Goal: Information Seeking & Learning: Learn about a topic

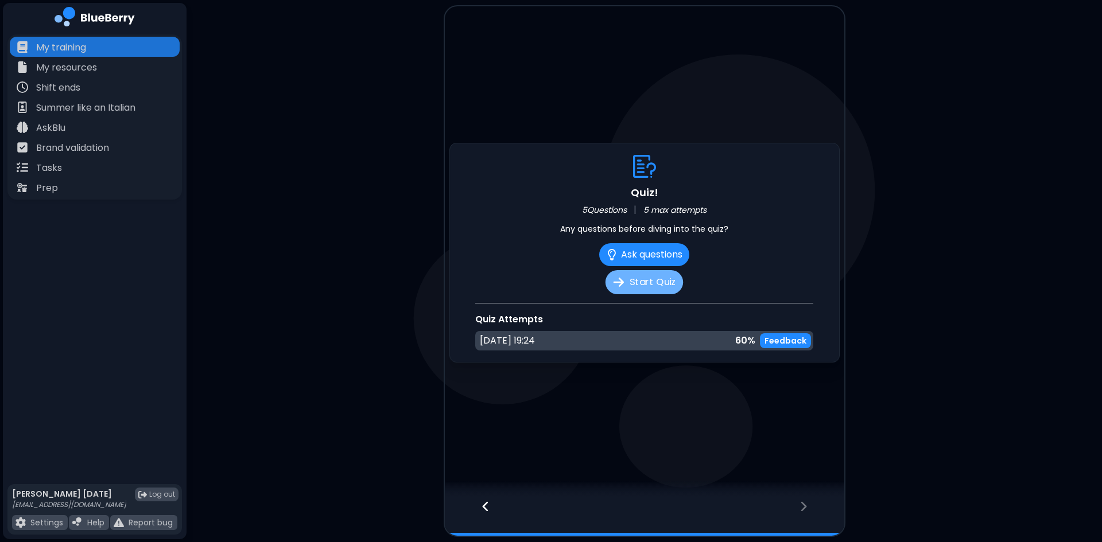
click at [629, 278] on button "Start Quiz" at bounding box center [644, 282] width 77 height 24
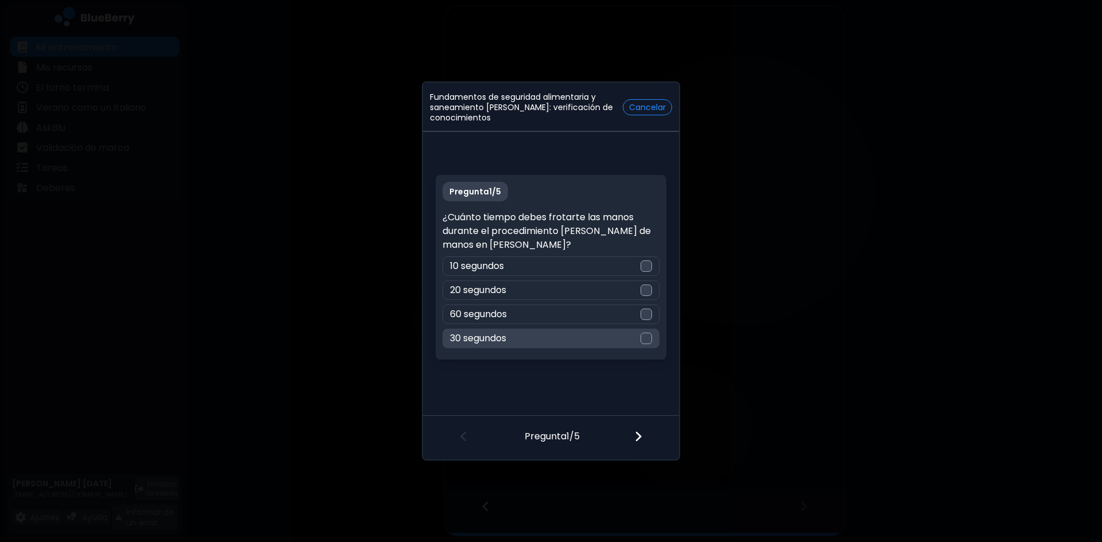
click at [645, 338] on div at bounding box center [646, 338] width 11 height 11
click at [642, 436] on img at bounding box center [638, 437] width 8 height 13
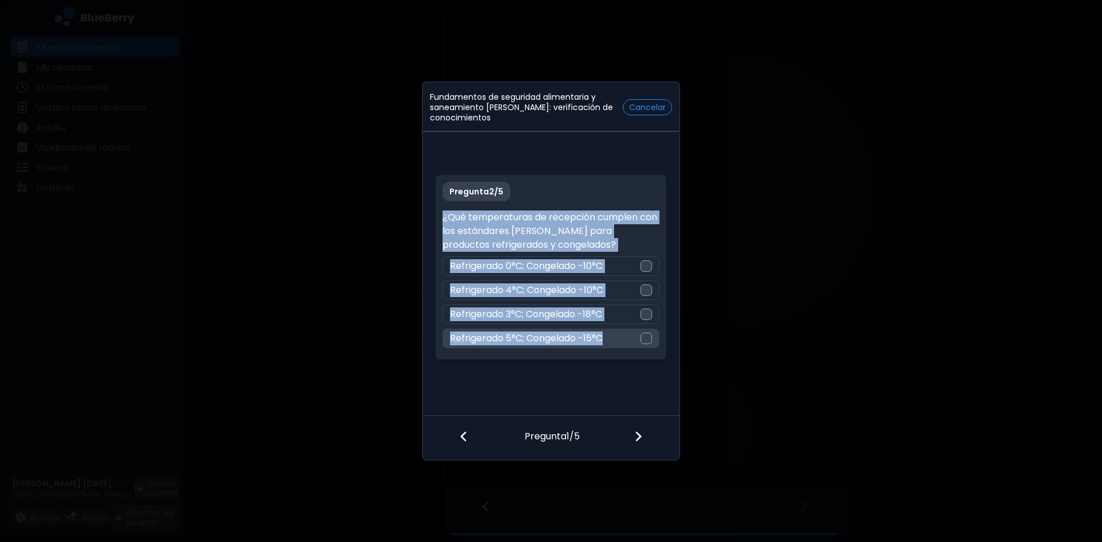
drag, startPoint x: 444, startPoint y: 219, endPoint x: 613, endPoint y: 344, distance: 210.0
click at [613, 344] on div "Pregunta 2 / 5 ¿Qué temperaturas de recepción cumplen con los estándares [PERSO…" at bounding box center [551, 267] width 230 height 185
copy div "¿Qué temperaturas de recepción cumplen con los estándares [PERSON_NAME] para pr…"
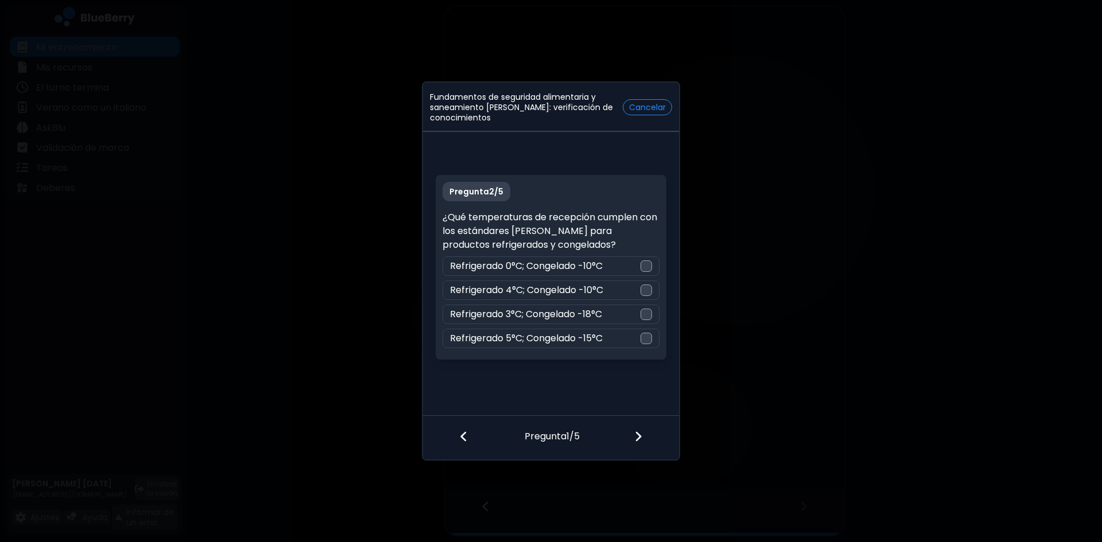
click at [753, 340] on div "Fundamentos de seguridad alimentaria y saneamiento [PERSON_NAME]: verificación …" at bounding box center [551, 271] width 1102 height 542
click at [645, 315] on div at bounding box center [646, 314] width 11 height 11
click at [638, 432] on img at bounding box center [638, 437] width 8 height 13
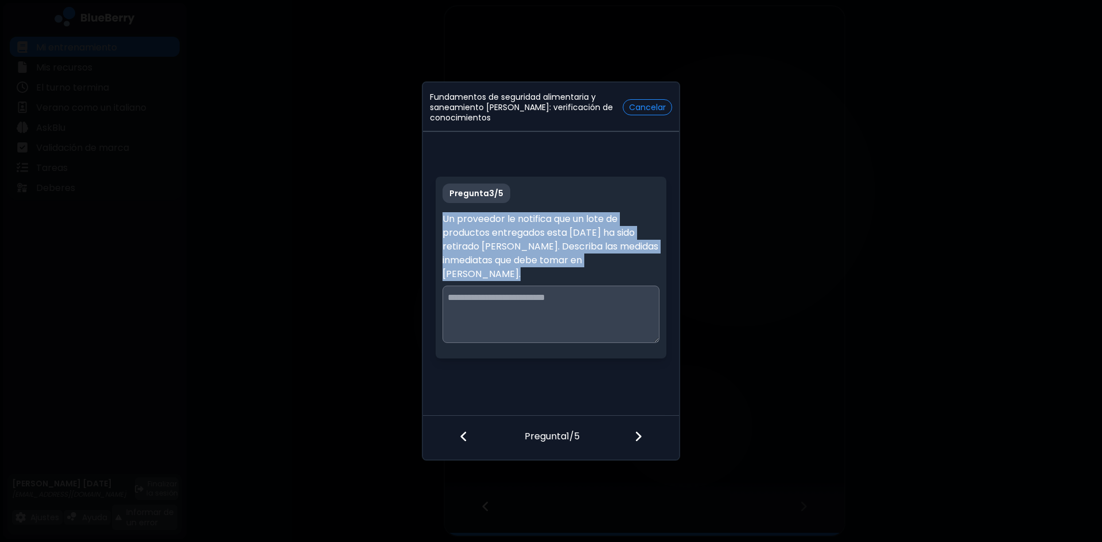
drag, startPoint x: 443, startPoint y: 219, endPoint x: 514, endPoint y: 278, distance: 92.5
click at [514, 278] on p "Un proveedor le notifica que un lote de productos entregados esta [DATE] ha sid…" at bounding box center [551, 246] width 216 height 69
copy font "Un proveedor le notifica que un lote de productos entregados esta [DATE] ha sid…"
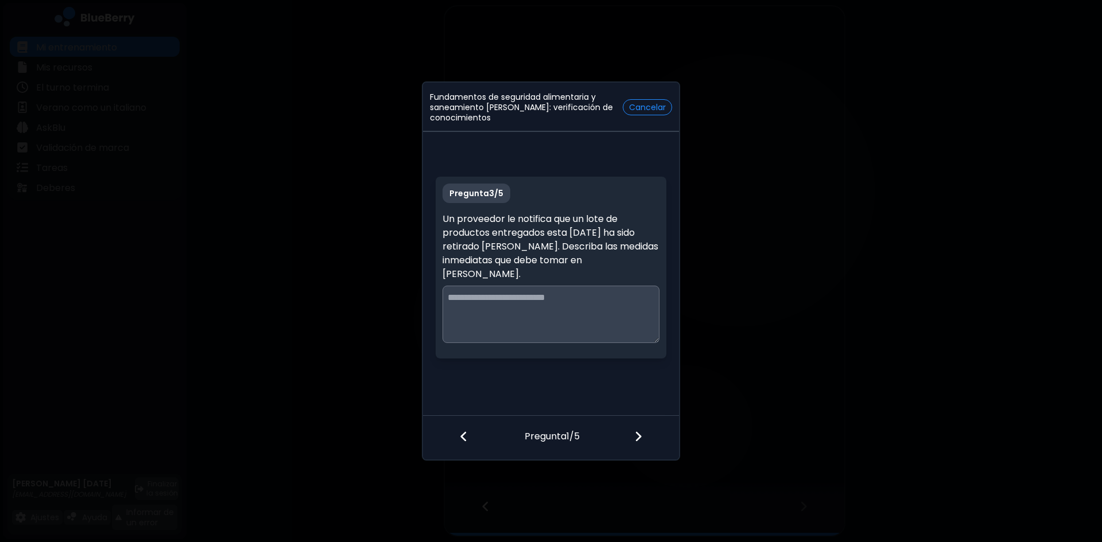
click at [480, 303] on textarea at bounding box center [551, 314] width 216 height 57
paste textarea "**********"
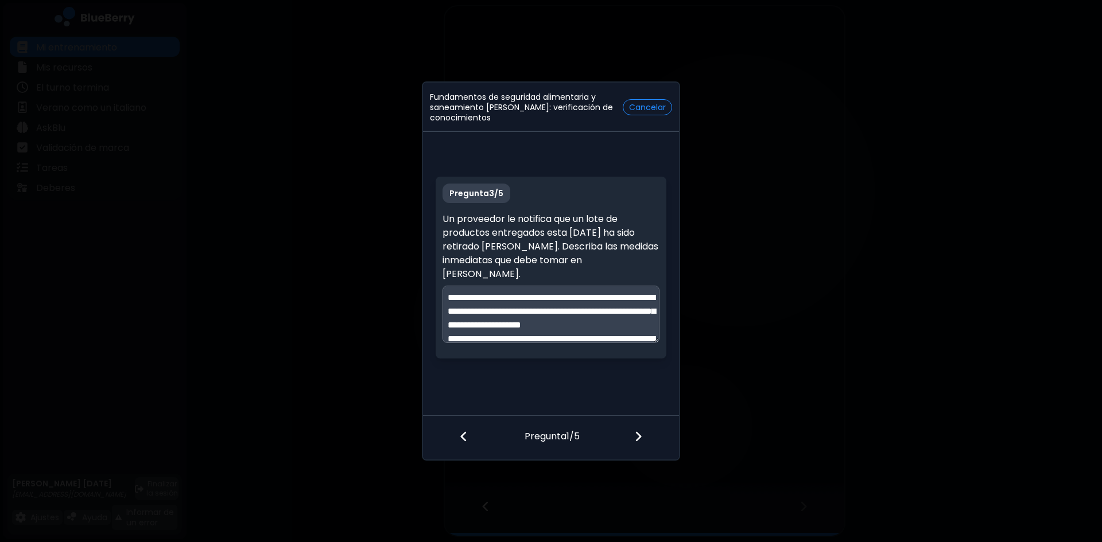
scroll to position [100, 0]
type textarea "**********"
click at [638, 432] on img at bounding box center [638, 437] width 8 height 13
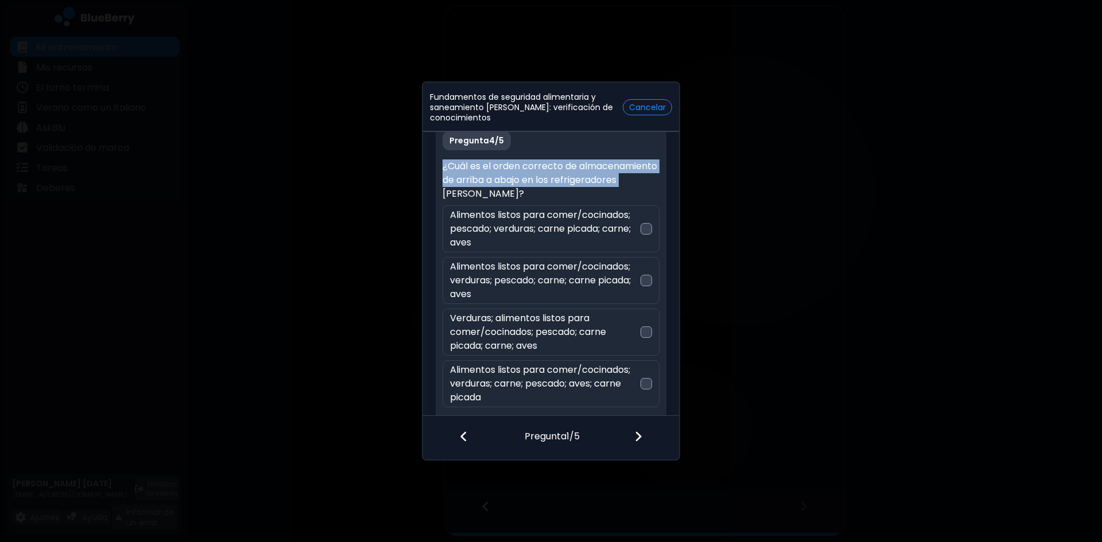
drag, startPoint x: 443, startPoint y: 164, endPoint x: 510, endPoint y: 197, distance: 74.7
click at [510, 197] on font "¿Cuál es el orden correcto de almacenamiento de arriba a abajo en los refrigera…" at bounding box center [550, 180] width 215 height 41
copy font "¿Cuál es el orden correcto de almacenamiento de arriba a abajo en los refrigera…"
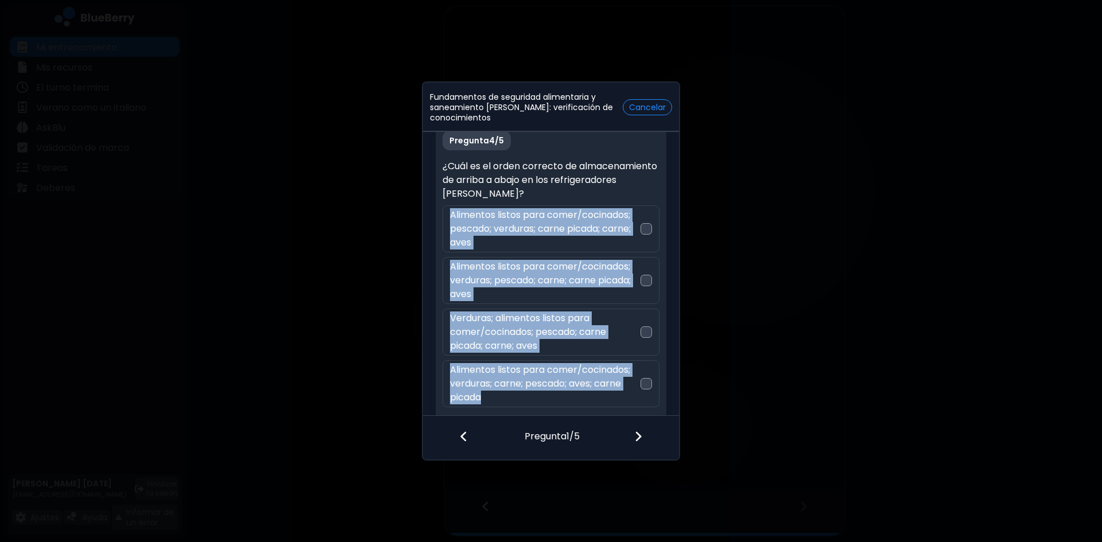
scroll to position [7, 0]
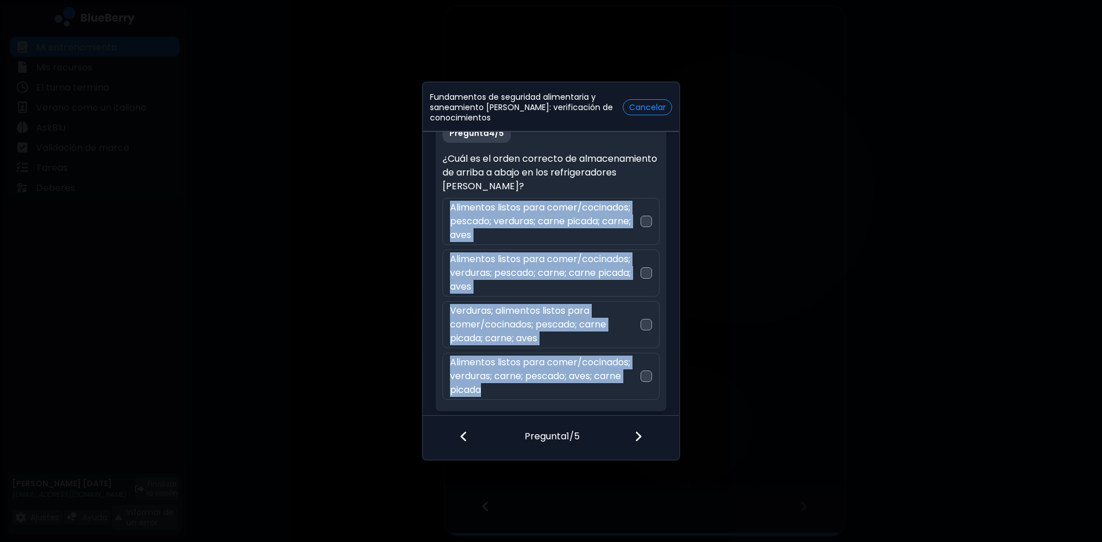
drag, startPoint x: 438, startPoint y: 209, endPoint x: 550, endPoint y: 400, distance: 221.5
click at [550, 400] on div "Pregunta 4 / 5 ¿Cuál es el orden correcto de almacenamiento de arriba a abajo e…" at bounding box center [551, 264] width 230 height 295
copy div "Alimentos listos para comer/cocinados; pescado; verduras; carne picada; carne; …"
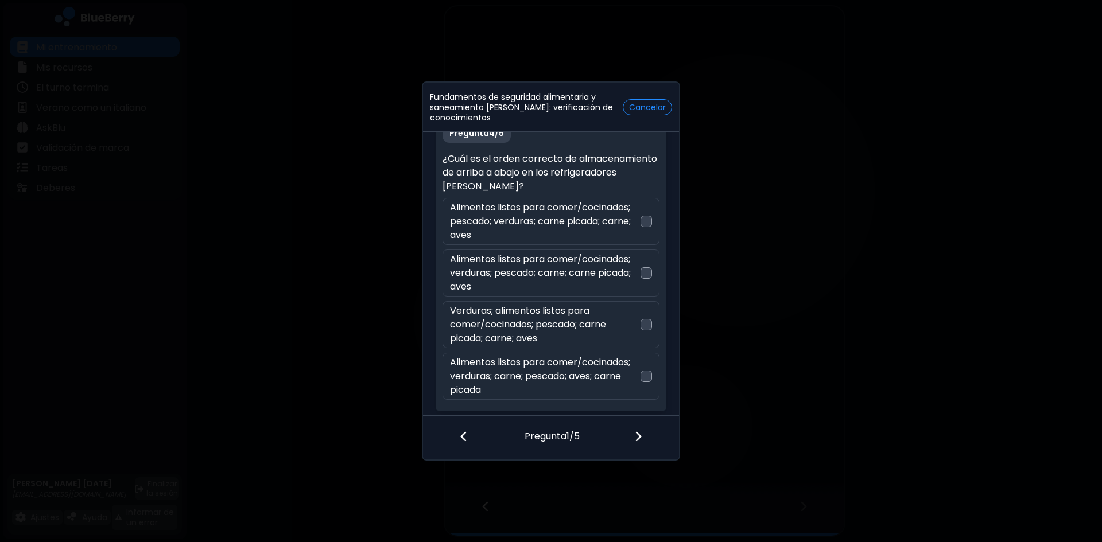
click at [730, 336] on div "Fundamentos de seguridad alimentaria y saneamiento [PERSON_NAME]: verificación …" at bounding box center [551, 271] width 1102 height 542
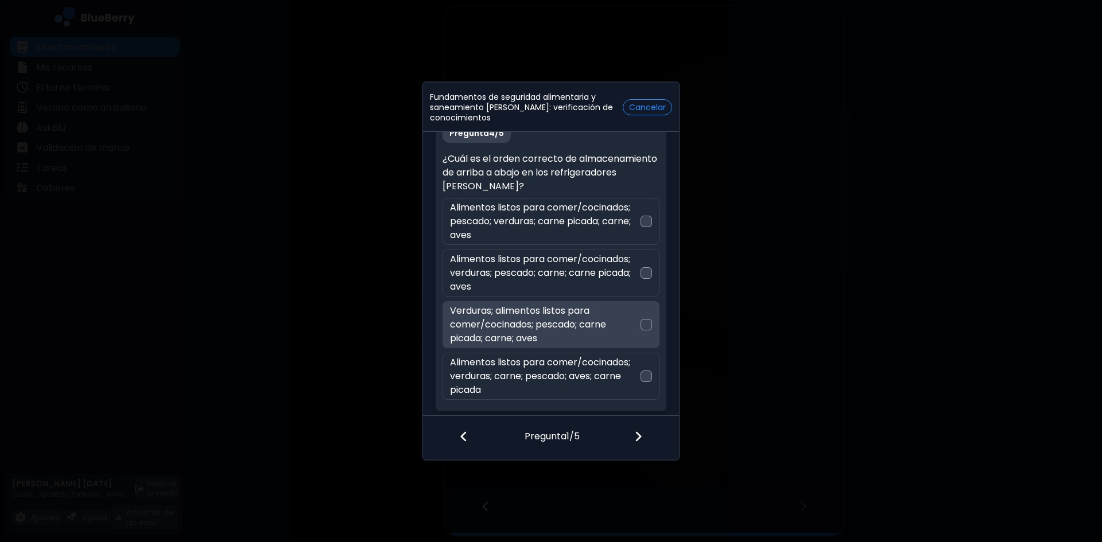
click at [642, 325] on div at bounding box center [646, 324] width 11 height 11
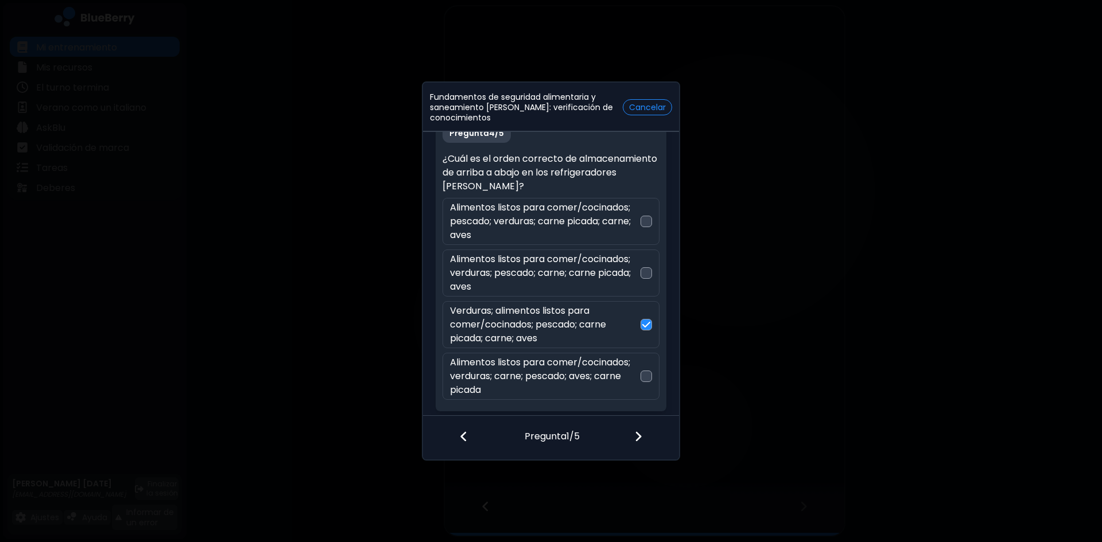
click at [640, 440] on img at bounding box center [638, 437] width 8 height 13
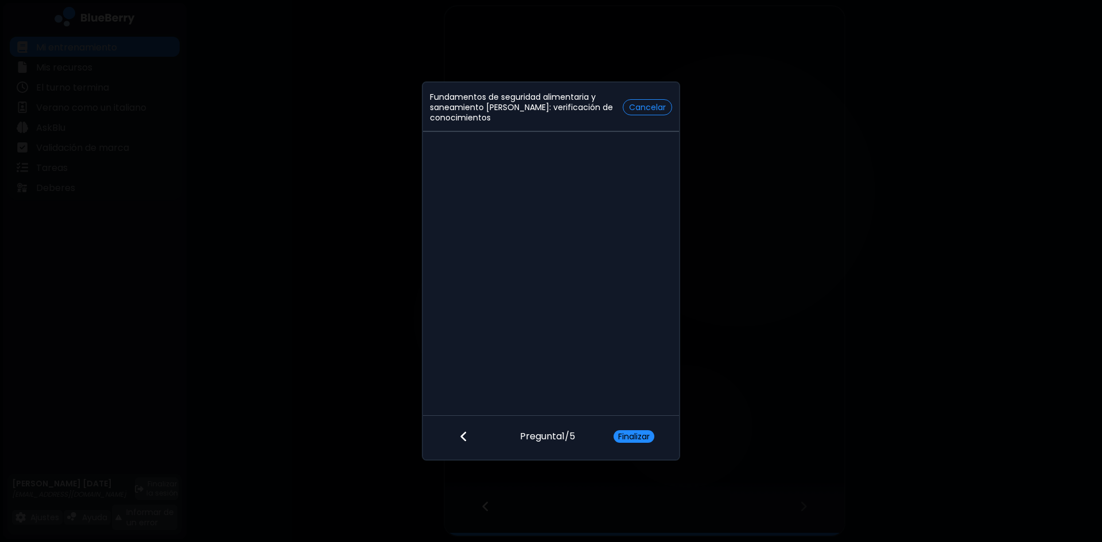
scroll to position [0, 0]
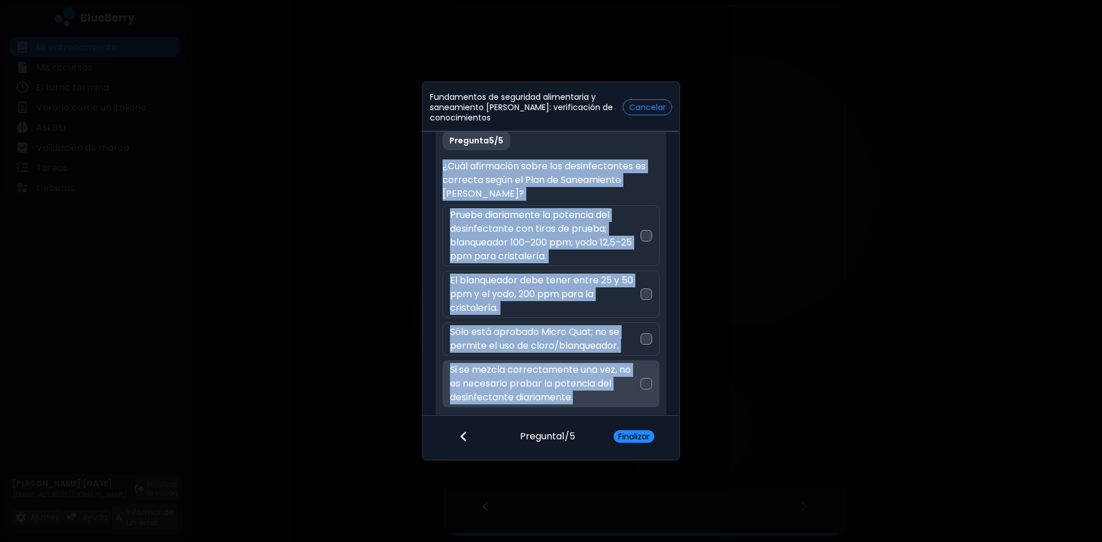
drag, startPoint x: 442, startPoint y: 164, endPoint x: 577, endPoint y: 404, distance: 275.3
click at [577, 404] on div "Pregunta 5 / 5 ¿Cuál afirmación sobre los desinfectantes es correcta según el P…" at bounding box center [551, 271] width 230 height 295
copy div "¿Cuál afirmación sobre los desinfectantes es correcta según el Plan de Saneamie…"
click at [835, 275] on div "Fundamentos de seguridad alimentaria y saneamiento [PERSON_NAME]: verificación …" at bounding box center [551, 271] width 1102 height 542
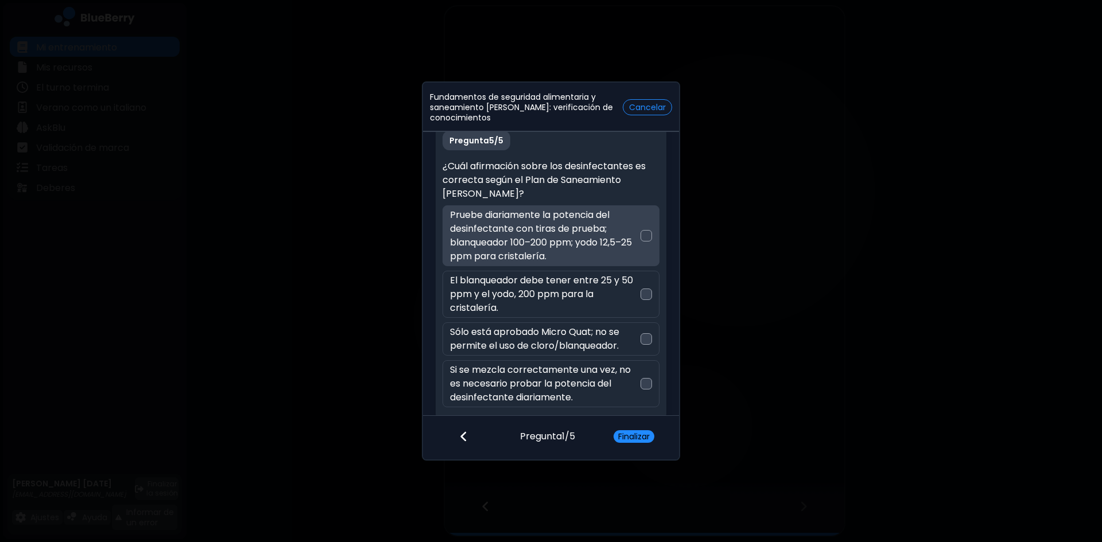
click at [641, 238] on div at bounding box center [646, 235] width 11 height 11
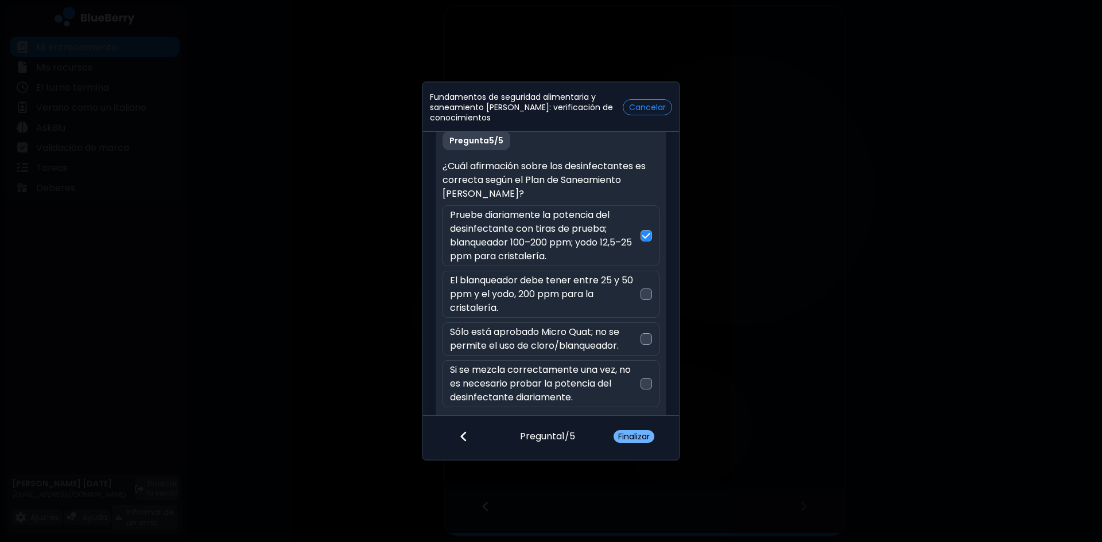
click at [630, 440] on font "Finalizar" at bounding box center [634, 436] width 32 height 11
